Goal: Information Seeking & Learning: Learn about a topic

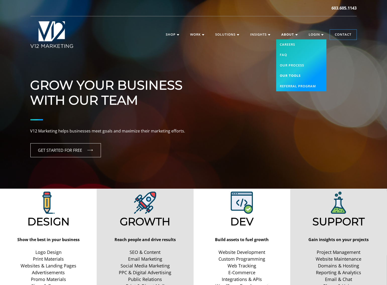
click at [290, 76] on link "Our Tools" at bounding box center [301, 76] width 50 height 11
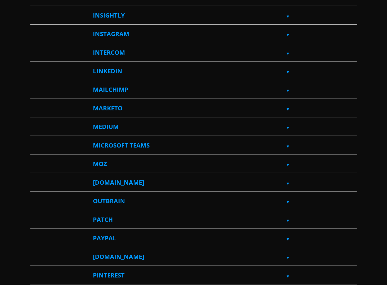
scroll to position [980, 0]
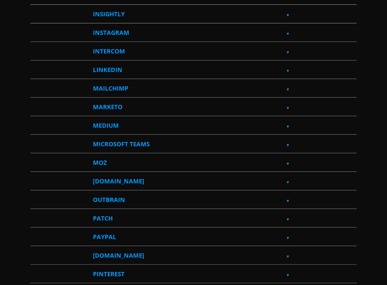
click at [288, 86] on label "MailChimp" at bounding box center [193, 88] width 201 height 18
click at [34, 83] on input "MailChimp" at bounding box center [31, 80] width 3 height 3
checkbox input "true"
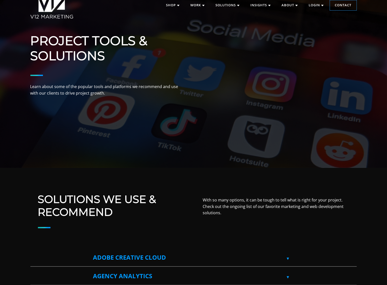
scroll to position [0, 0]
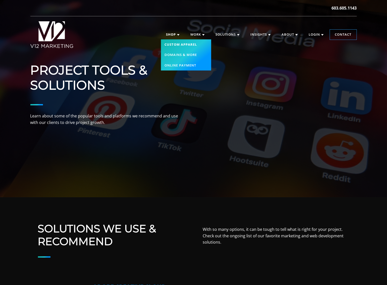
click at [173, 44] on link "Custom Apparel" at bounding box center [186, 44] width 50 height 11
click at [173, 47] on link "Custom Apparel" at bounding box center [186, 44] width 50 height 11
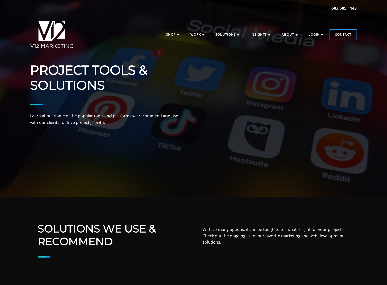
click at [53, 42] on img at bounding box center [51, 34] width 43 height 27
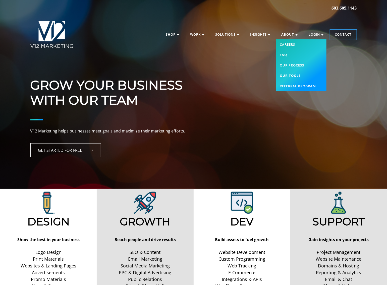
click at [291, 74] on link "Our Tools" at bounding box center [301, 76] width 50 height 11
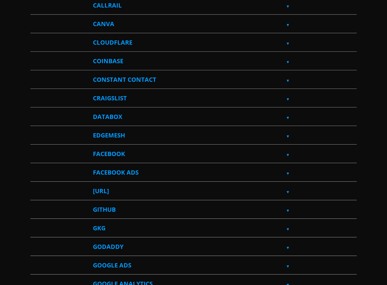
scroll to position [528, 0]
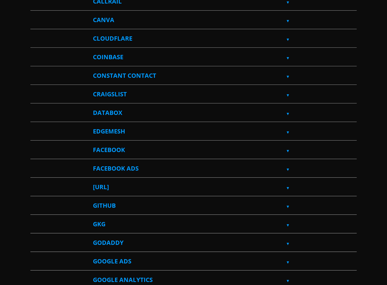
click at [287, 95] on label "Craigslist" at bounding box center [193, 94] width 201 height 18
click at [34, 88] on input "Craigslist" at bounding box center [31, 86] width 3 height 3
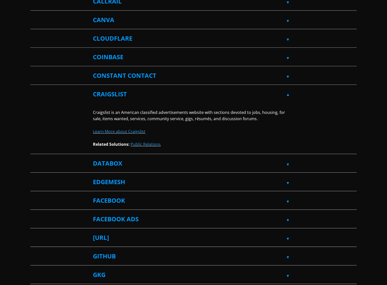
click at [286, 95] on label "Craigslist" at bounding box center [193, 94] width 201 height 18
click at [34, 88] on input "Craigslist" at bounding box center [31, 86] width 3 height 3
checkbox input "false"
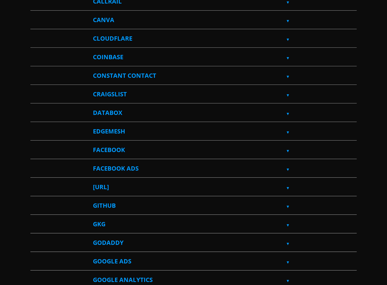
click at [289, 133] on label "EdgeMesh" at bounding box center [193, 131] width 201 height 18
click at [34, 126] on input "EdgeMesh" at bounding box center [31, 123] width 3 height 3
checkbox input "true"
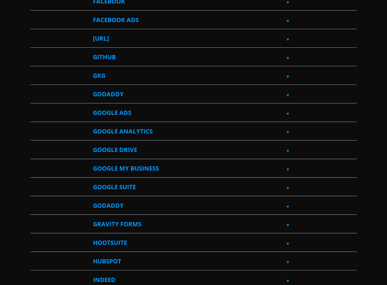
scroll to position [704, 0]
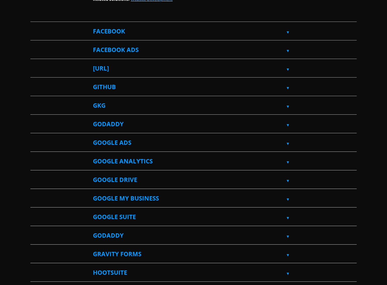
click at [287, 69] on label "[URL]" at bounding box center [193, 68] width 201 height 18
click at [34, 63] on input "[URL]" at bounding box center [31, 60] width 3 height 3
checkbox input "true"
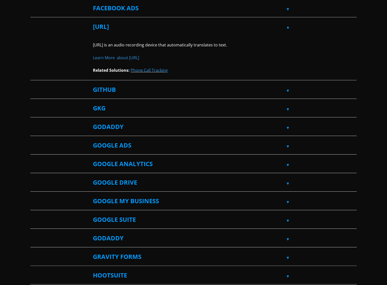
scroll to position [779, 0]
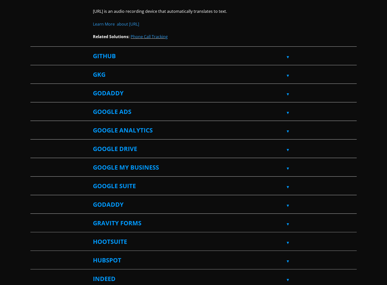
click at [289, 74] on label "GKG" at bounding box center [193, 75] width 201 height 18
click at [34, 69] on input "GKG" at bounding box center [31, 67] width 3 height 3
checkbox input "true"
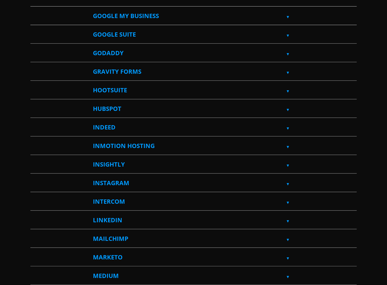
scroll to position [980, 0]
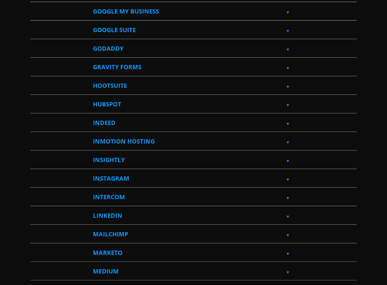
click at [287, 66] on label "Gravity Forms" at bounding box center [193, 67] width 201 height 18
click at [34, 61] on input "Gravity Forms" at bounding box center [31, 59] width 3 height 3
checkbox input "true"
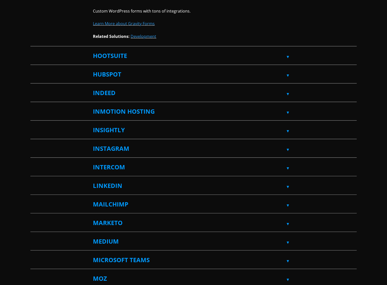
scroll to position [1055, 0]
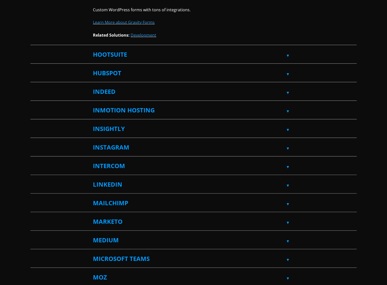
click at [287, 56] on label "Hootsuite" at bounding box center [193, 54] width 201 height 18
click at [34, 49] on input "Hootsuite" at bounding box center [31, 46] width 3 height 3
checkbox input "true"
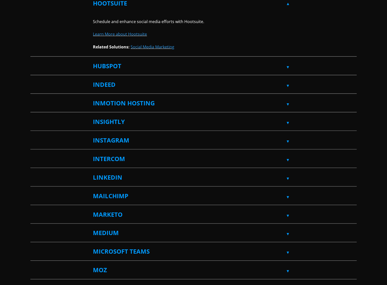
scroll to position [1156, 0]
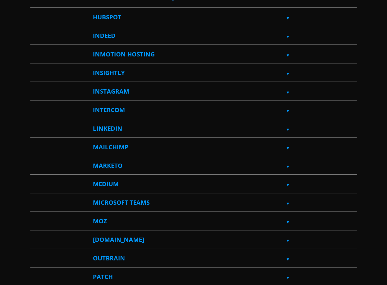
click at [289, 72] on label "Insightly" at bounding box center [193, 73] width 201 height 18
click at [34, 67] on input "Insightly" at bounding box center [31, 65] width 3 height 3
checkbox input "true"
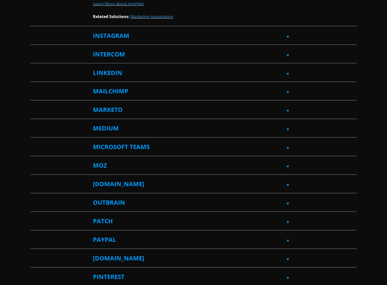
scroll to position [1256, 0]
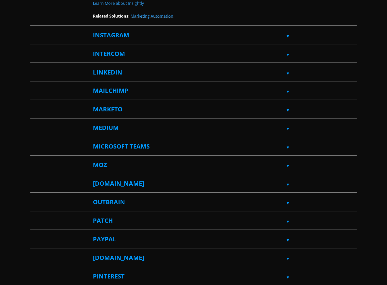
click at [287, 55] on label "Intercom" at bounding box center [193, 54] width 201 height 18
click at [34, 48] on input "Intercom" at bounding box center [31, 46] width 3 height 3
checkbox input "true"
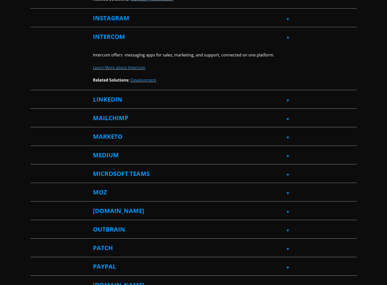
scroll to position [1331, 0]
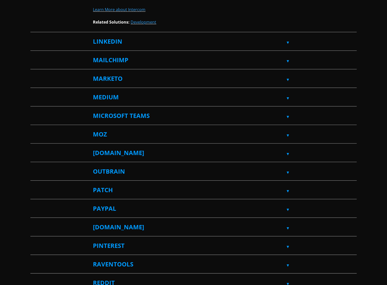
click at [288, 78] on label "Marketo" at bounding box center [193, 79] width 201 height 18
click at [34, 73] on input "Marketo" at bounding box center [31, 71] width 3 height 3
checkbox input "true"
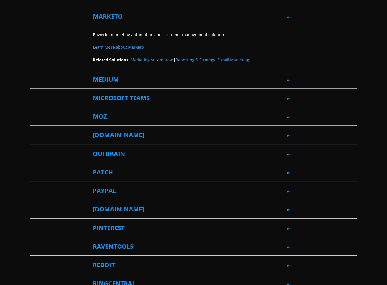
scroll to position [1407, 0]
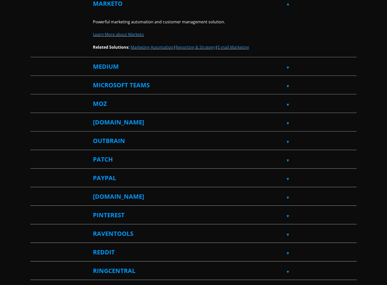
click at [291, 66] on label "Medium" at bounding box center [193, 67] width 201 height 18
click at [34, 61] on input "Medium" at bounding box center [31, 59] width 3 height 3
checkbox input "true"
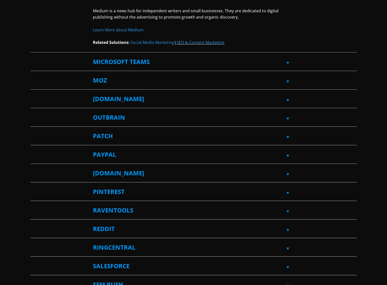
scroll to position [1482, 0]
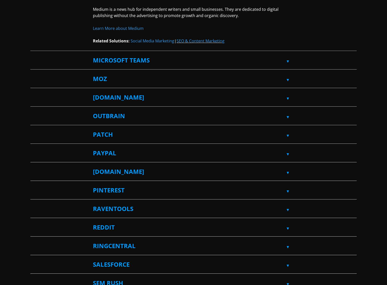
click at [287, 78] on label "Moz" at bounding box center [193, 79] width 201 height 18
click at [34, 73] on input "Moz" at bounding box center [31, 71] width 3 height 3
checkbox input "true"
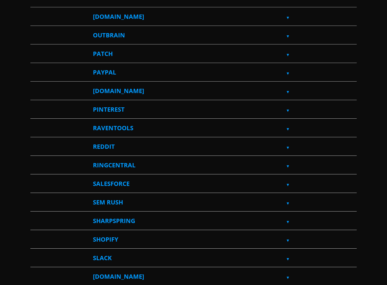
scroll to position [1608, 0]
click at [288, 88] on label "[DOMAIN_NAME]" at bounding box center [193, 91] width 201 height 18
click at [34, 85] on input "[DOMAIN_NAME]" at bounding box center [31, 83] width 3 height 3
checkbox input "true"
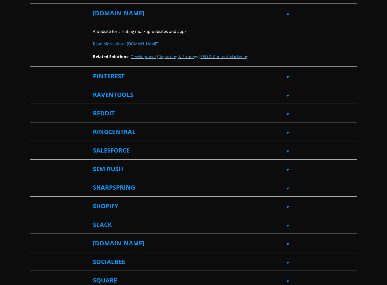
scroll to position [1708, 0]
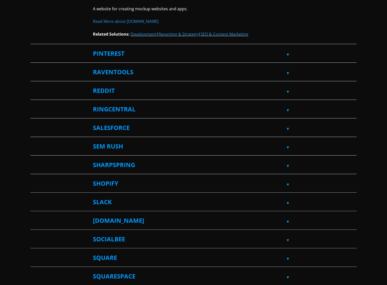
click at [285, 72] on label "RavenTools" at bounding box center [193, 72] width 201 height 18
click at [34, 66] on input "RavenTools" at bounding box center [31, 64] width 3 height 3
checkbox input "true"
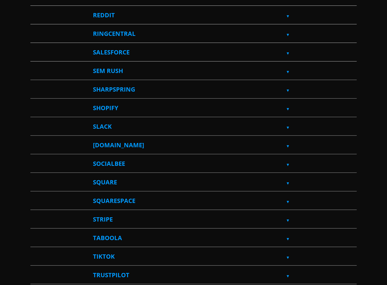
scroll to position [1834, 0]
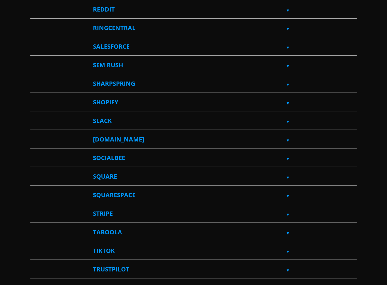
click at [289, 61] on label "SEM Rush" at bounding box center [193, 65] width 201 height 18
click at [34, 59] on input "SEM Rush" at bounding box center [31, 57] width 3 height 3
checkbox input "true"
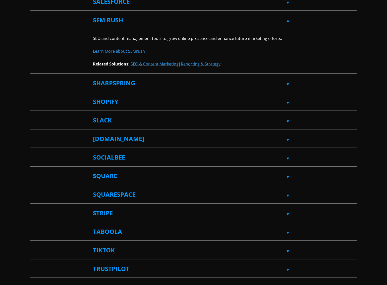
scroll to position [1884, 0]
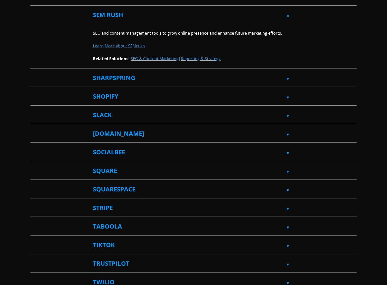
click at [289, 78] on label "SharpSpring" at bounding box center [193, 78] width 201 height 18
click at [34, 72] on input "SharpSpring" at bounding box center [31, 70] width 3 height 3
checkbox input "true"
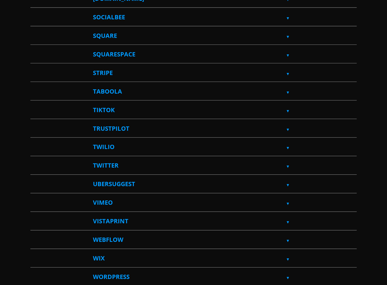
scroll to position [2085, 0]
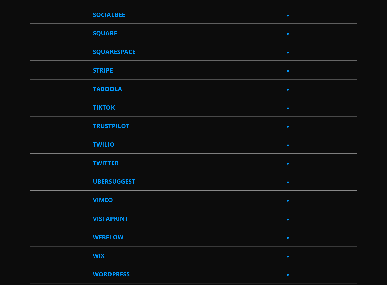
click at [288, 12] on label "SocialBee" at bounding box center [193, 15] width 201 height 18
click at [34, 9] on input "SocialBee" at bounding box center [31, 7] width 3 height 3
checkbox input "true"
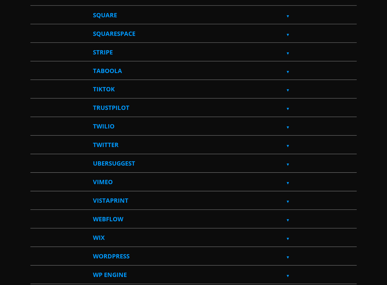
scroll to position [2161, 0]
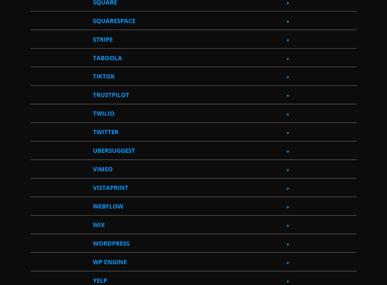
click at [287, 37] on label "Stripe" at bounding box center [193, 39] width 201 height 18
click at [34, 34] on input "Stripe" at bounding box center [31, 31] width 3 height 3
checkbox input "true"
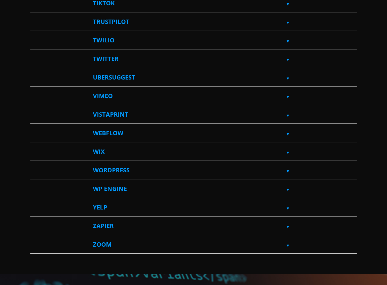
scroll to position [2236, 0]
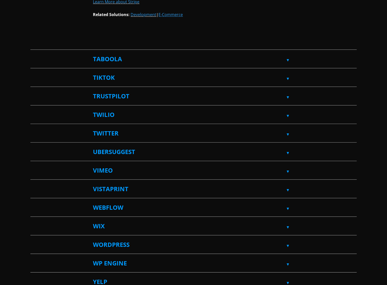
click at [290, 58] on label "Taboola" at bounding box center [193, 59] width 201 height 18
click at [34, 53] on input "Taboola" at bounding box center [31, 51] width 3 height 3
checkbox input "true"
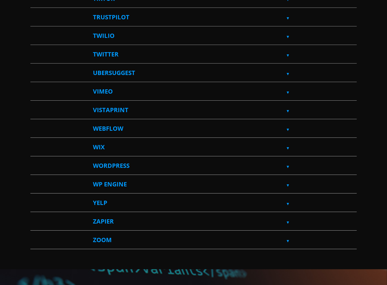
scroll to position [2362, 0]
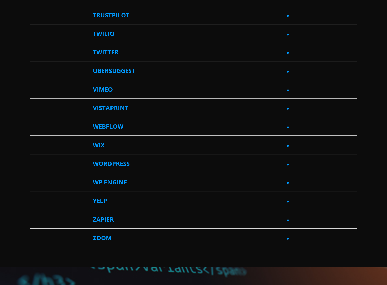
click at [288, 32] on label "Twilio" at bounding box center [193, 34] width 201 height 18
click at [34, 28] on input "Twilio" at bounding box center [31, 26] width 3 height 3
checkbox input "true"
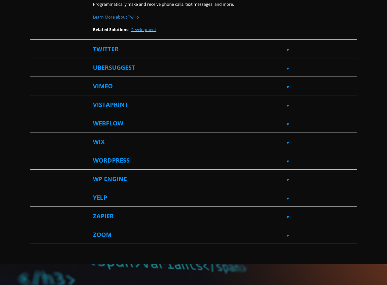
scroll to position [2437, 0]
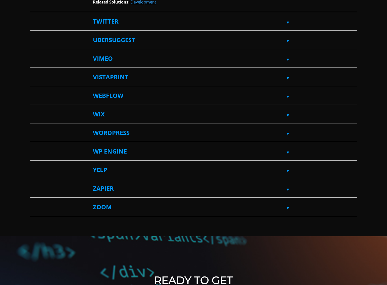
click at [289, 38] on label "Ubersuggest" at bounding box center [193, 40] width 201 height 18
click at [34, 34] on input "Ubersuggest" at bounding box center [31, 32] width 3 height 3
checkbox input "true"
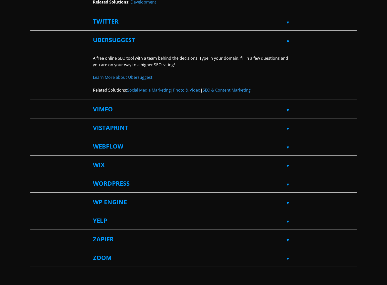
click at [288, 239] on label "Zapier" at bounding box center [193, 239] width 201 height 18
click at [34, 234] on input "Zapier" at bounding box center [31, 231] width 3 height 3
checkbox input "true"
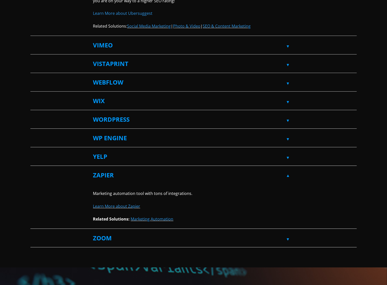
scroll to position [2537, 0]
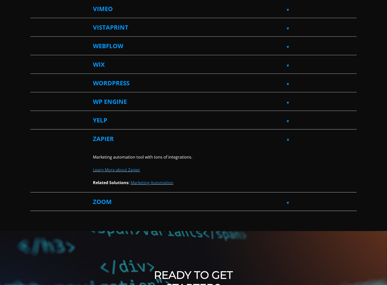
click at [289, 201] on label "Zoom" at bounding box center [193, 202] width 201 height 18
click at [34, 196] on input "Zoom" at bounding box center [31, 194] width 3 height 3
checkbox input "true"
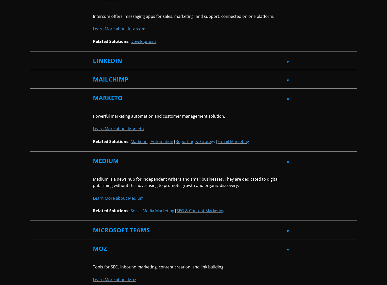
scroll to position [1256, 0]
